Goal: Task Accomplishment & Management: Use online tool/utility

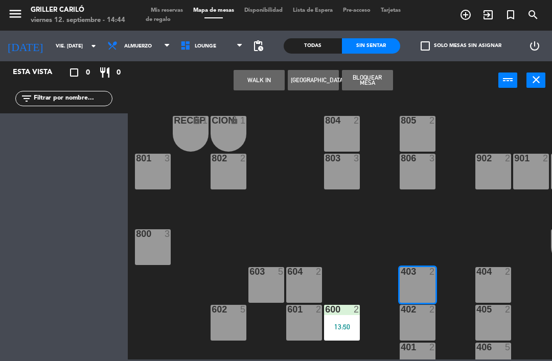
scroll to position [99, 0]
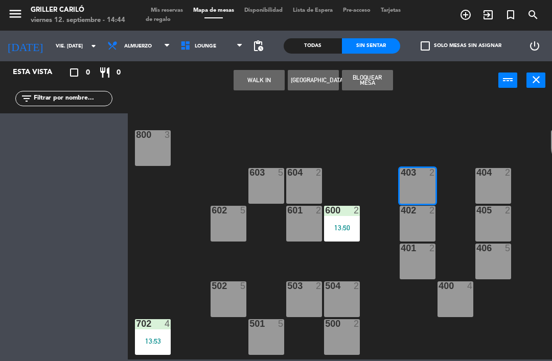
click at [265, 89] on button "WALK IN" at bounding box center [258, 80] width 51 height 20
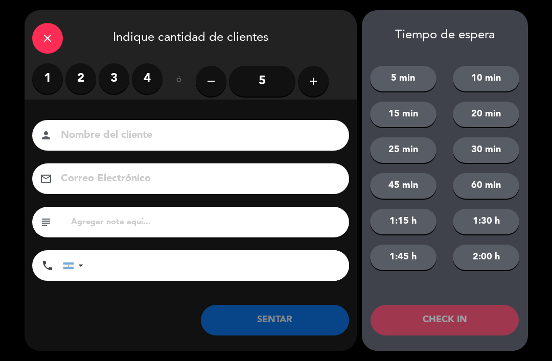
click at [151, 89] on label "4" at bounding box center [147, 78] width 31 height 31
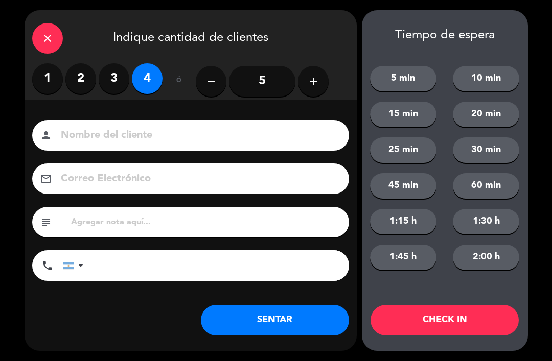
click at [298, 306] on button "SENTAR" at bounding box center [275, 320] width 148 height 31
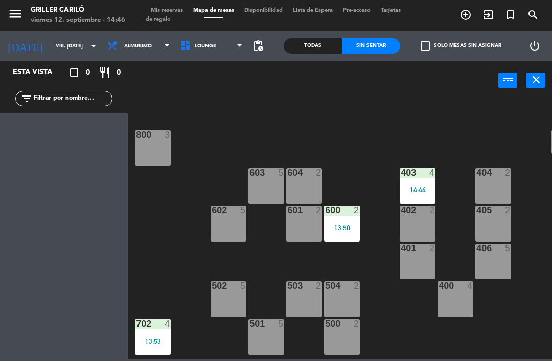
click at [458, 317] on div "400 4" at bounding box center [455, 299] width 36 height 36
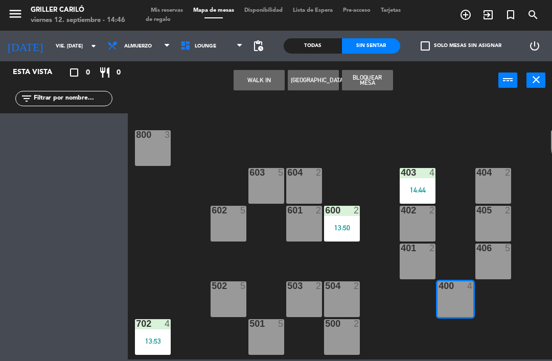
click at [265, 97] on div "WALK IN [GEOGRAPHIC_DATA] Bloquear Mesa power_input close" at bounding box center [313, 80] width 370 height 39
click at [240, 84] on button "WALK IN" at bounding box center [258, 80] width 51 height 20
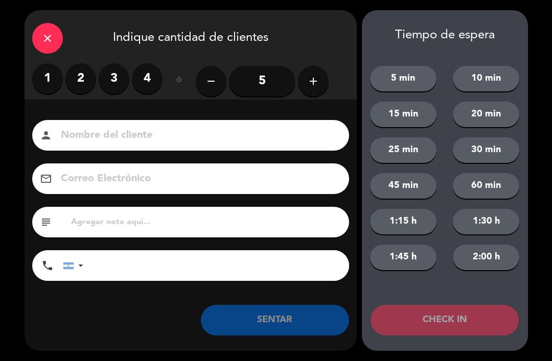
click at [87, 89] on label "2" at bounding box center [80, 78] width 31 height 31
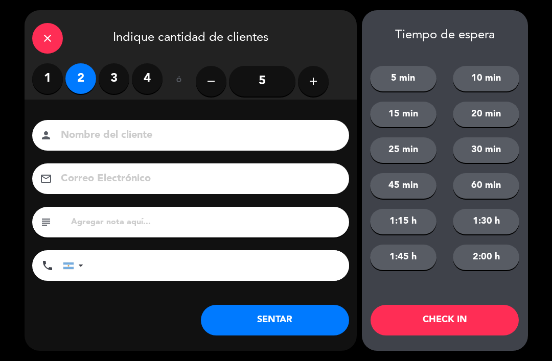
click at [303, 315] on button "SENTAR" at bounding box center [275, 320] width 148 height 31
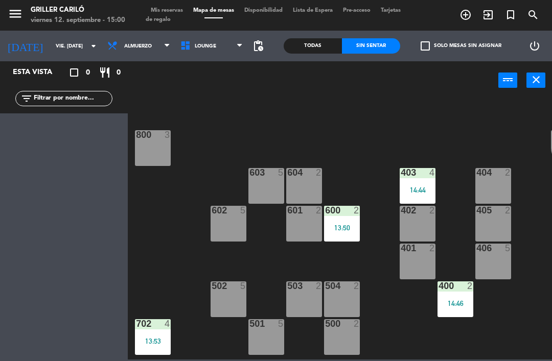
click at [496, 275] on div "406 5" at bounding box center [493, 262] width 36 height 36
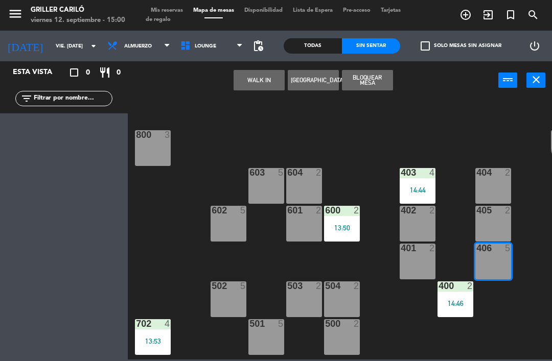
click at [266, 89] on button "WALK IN" at bounding box center [258, 80] width 51 height 20
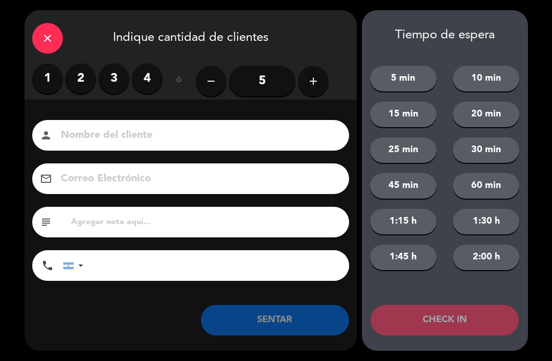
click at [82, 90] on label "2" at bounding box center [80, 78] width 31 height 31
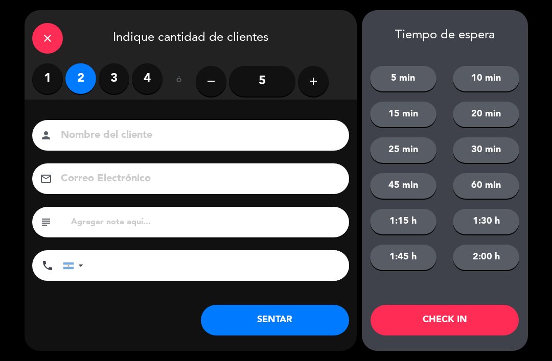
click at [253, 324] on button "SENTAR" at bounding box center [275, 320] width 148 height 31
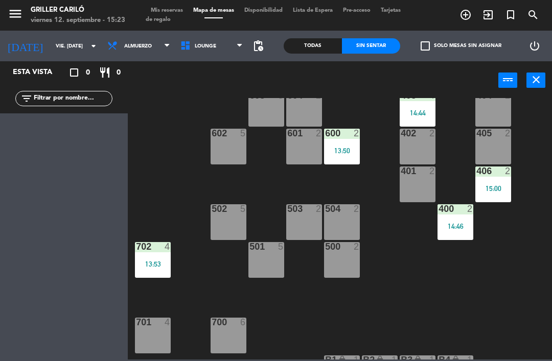
scroll to position [176, 0]
click at [163, 266] on div "13:53" at bounding box center [153, 263] width 36 height 7
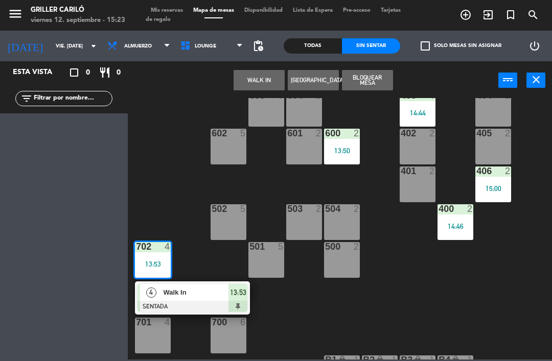
click at [216, 292] on span "Walk In" at bounding box center [195, 292] width 65 height 11
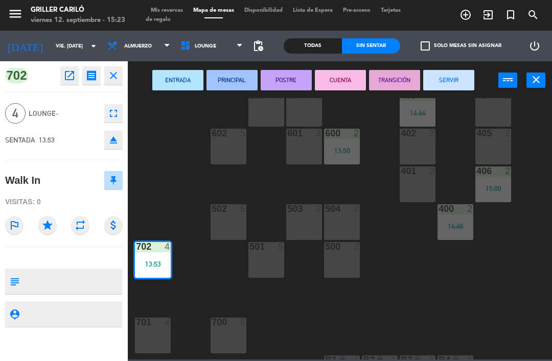
click at [435, 82] on button "SERVIR" at bounding box center [448, 80] width 51 height 20
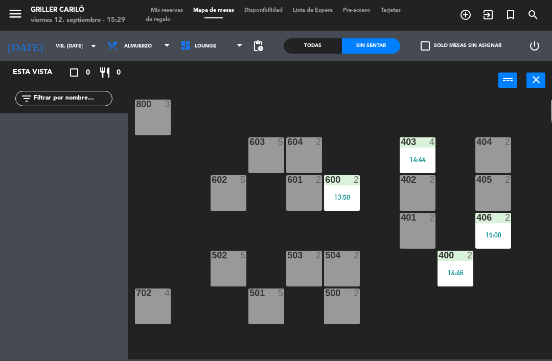
scroll to position [128, 0]
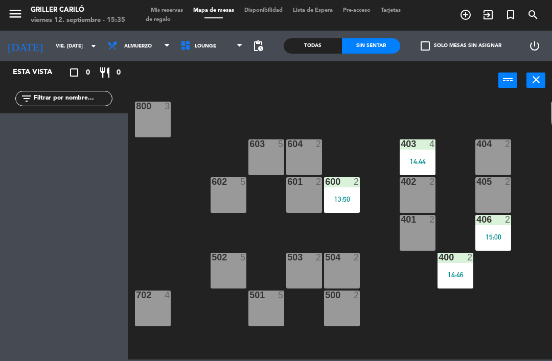
click at [307, 163] on div "604 2" at bounding box center [304, 157] width 36 height 36
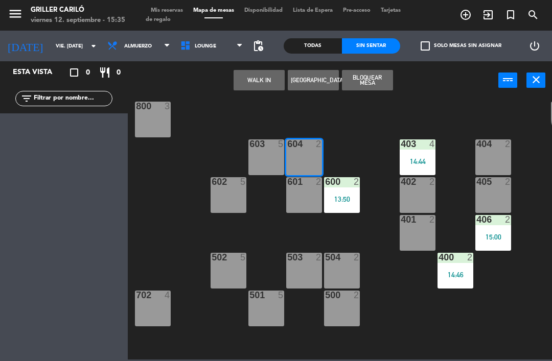
click at [258, 83] on button "WALK IN" at bounding box center [258, 80] width 51 height 20
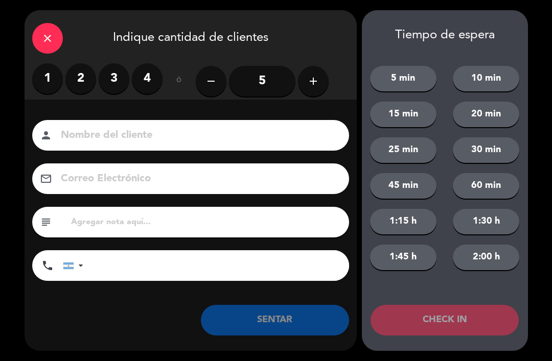
click at [84, 80] on label "2" at bounding box center [80, 78] width 31 height 31
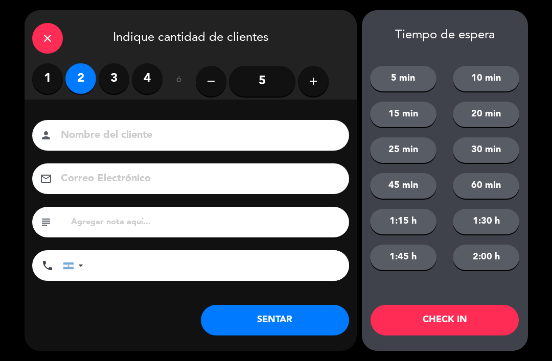
click at [289, 332] on button "SENTAR" at bounding box center [275, 320] width 148 height 31
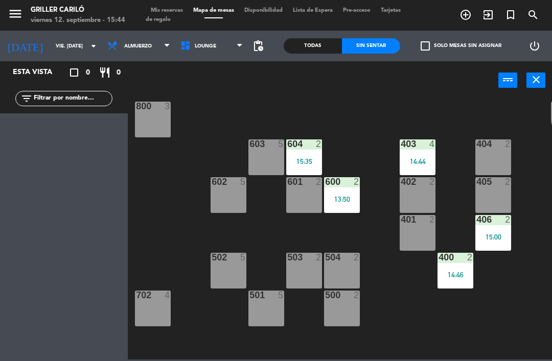
click at [346, 220] on div "RECEP lock 1 CION lock 1 804 2 805 2 801 3 802 2 803 3 806 3 900 2 901 2 902 2 …" at bounding box center [342, 228] width 418 height 261
click at [348, 201] on div "13:50" at bounding box center [342, 199] width 36 height 7
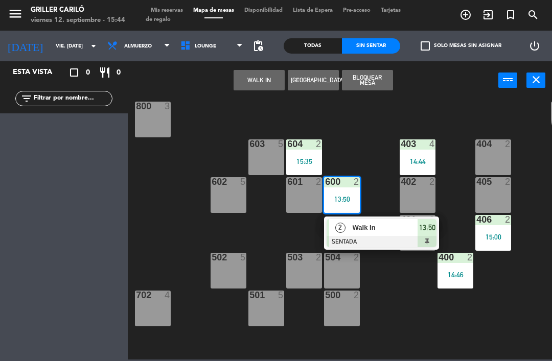
click at [371, 245] on div at bounding box center [381, 241] width 110 height 11
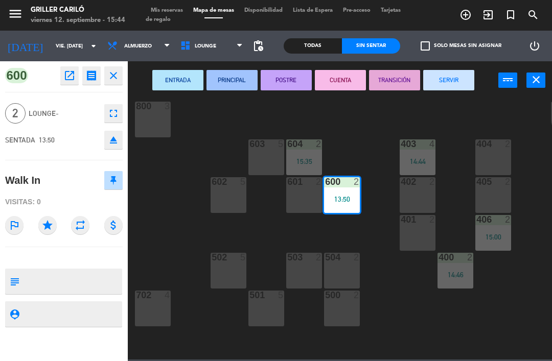
click at [446, 89] on button "SERVIR" at bounding box center [448, 80] width 51 height 20
